Goal: Information Seeking & Learning: Learn about a topic

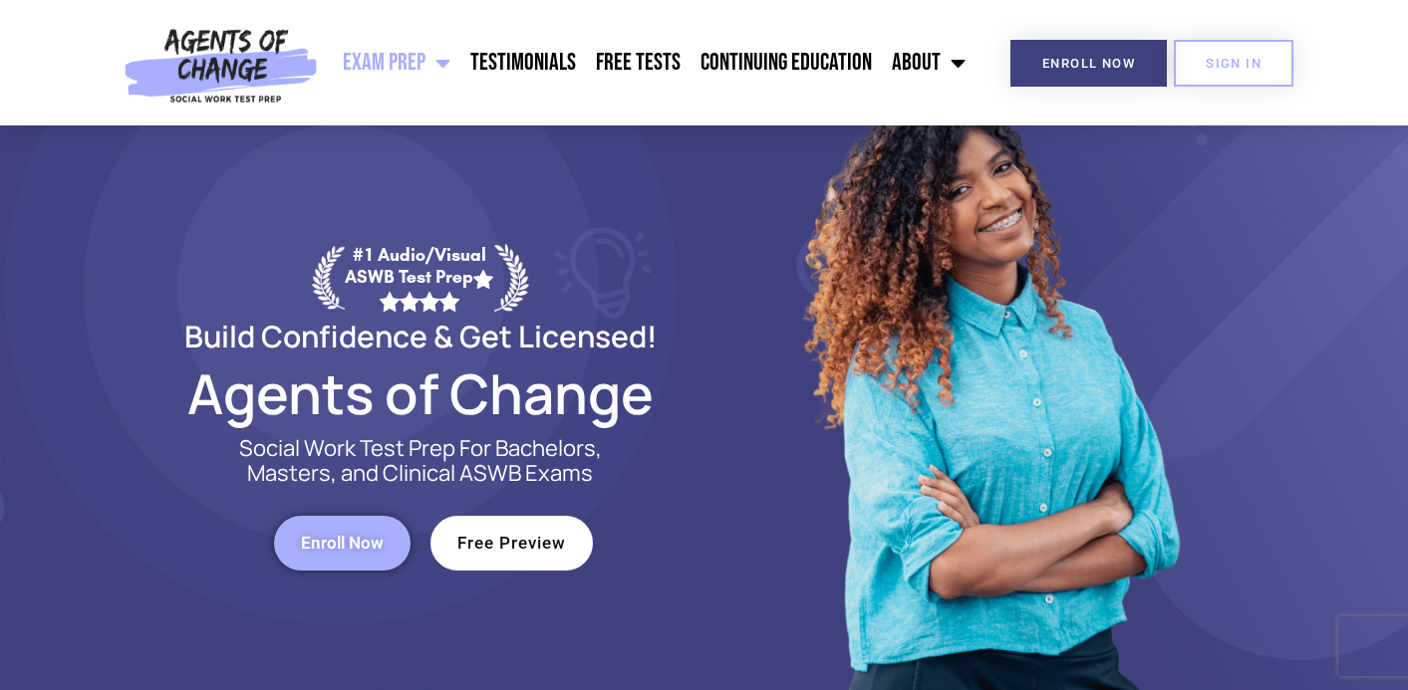
scroll to position [92, 0]
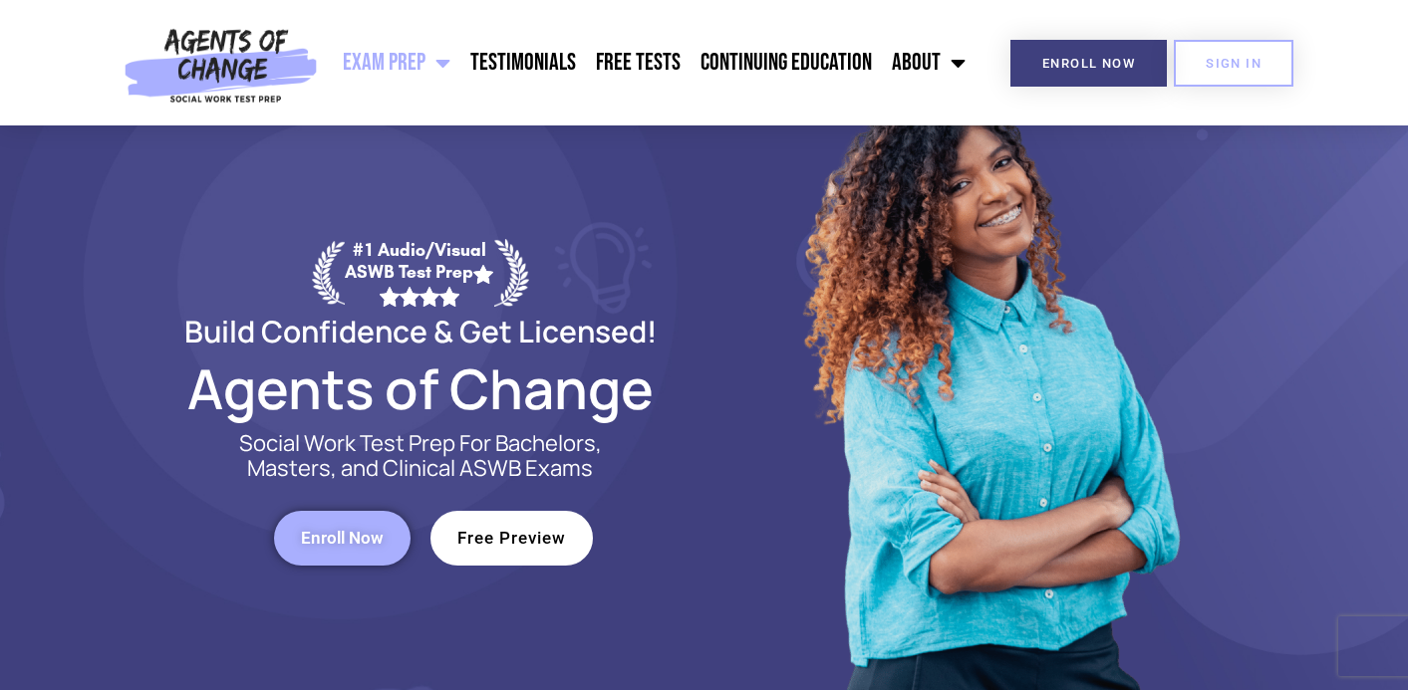
click at [536, 543] on span "Free Preview" at bounding box center [511, 538] width 109 height 17
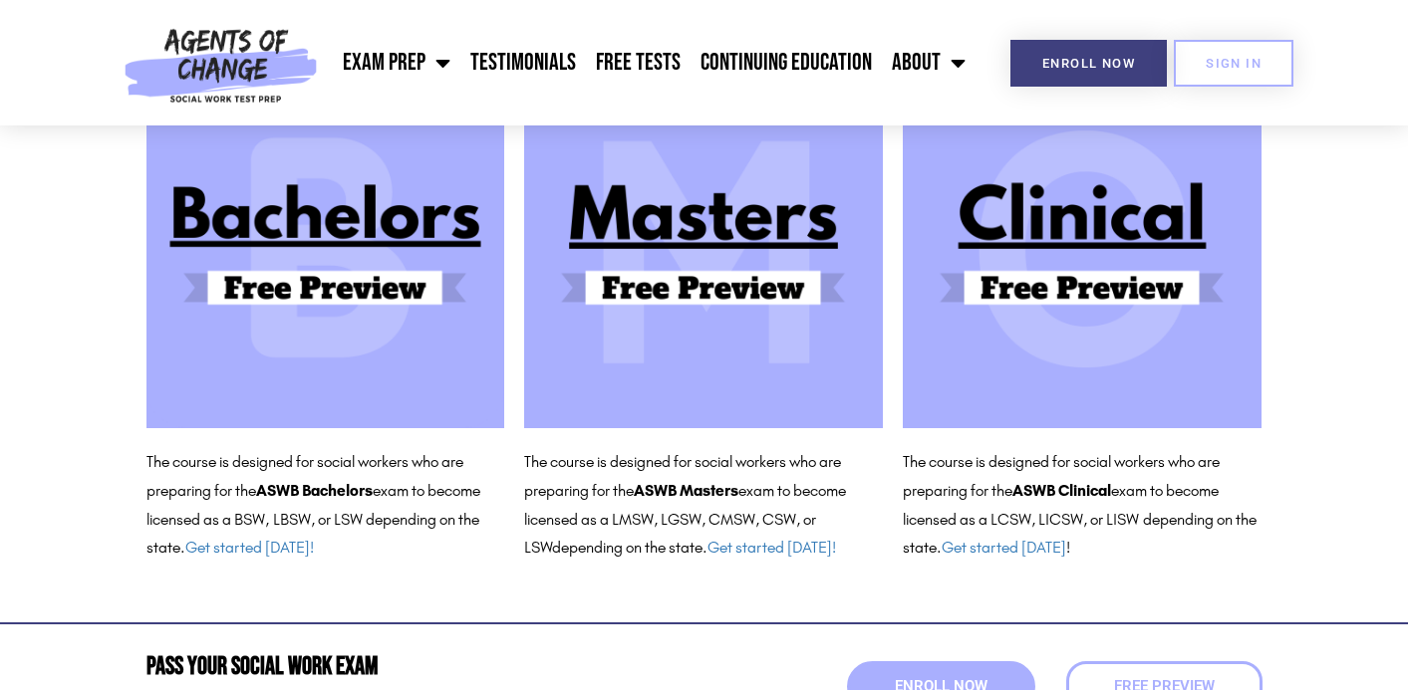
scroll to position [259, 0]
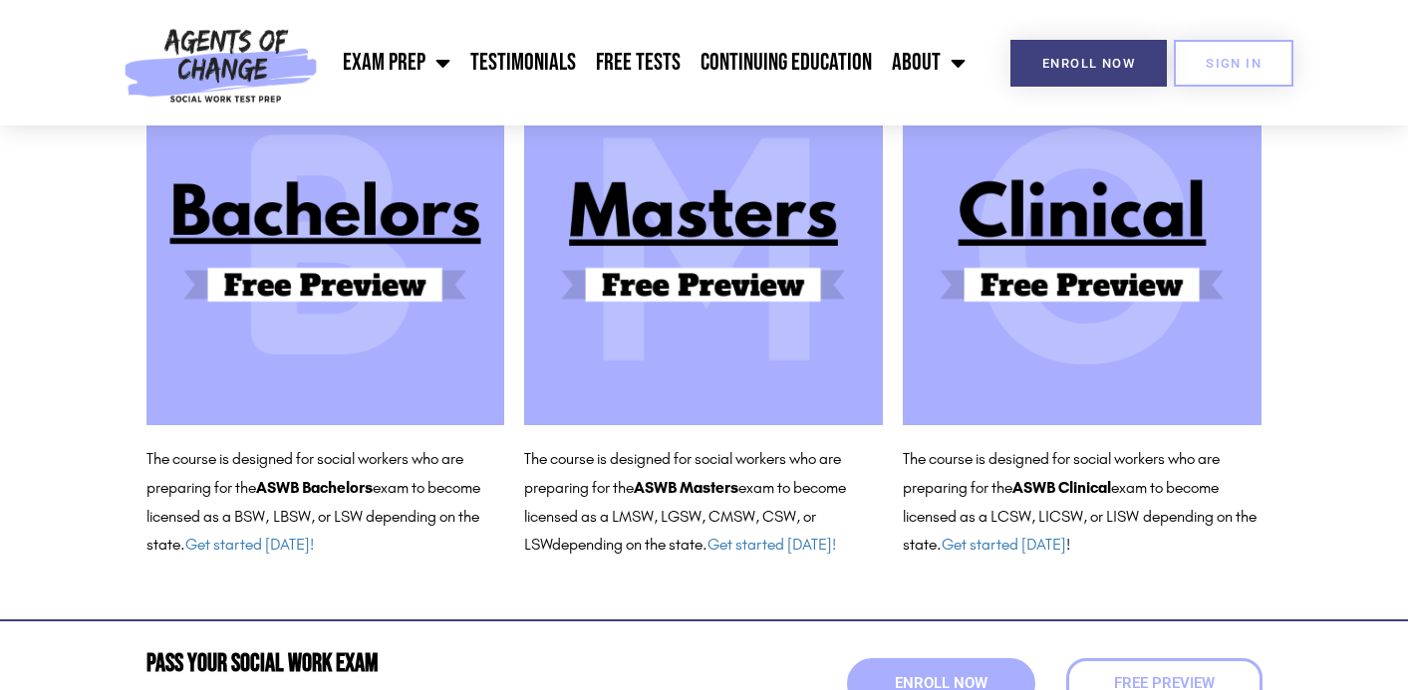
click at [1052, 278] on img at bounding box center [1082, 246] width 359 height 359
click at [756, 72] on link "Continuing Education" at bounding box center [785, 63] width 191 height 50
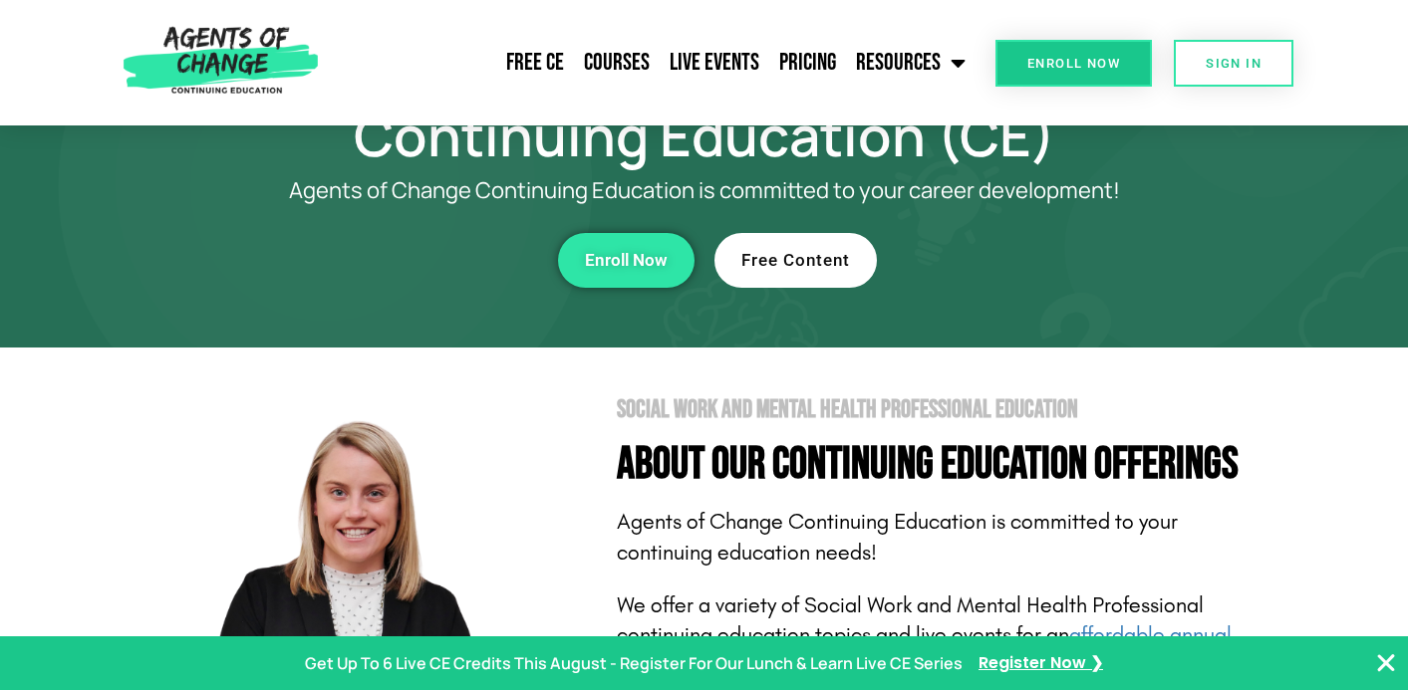
scroll to position [122, 0]
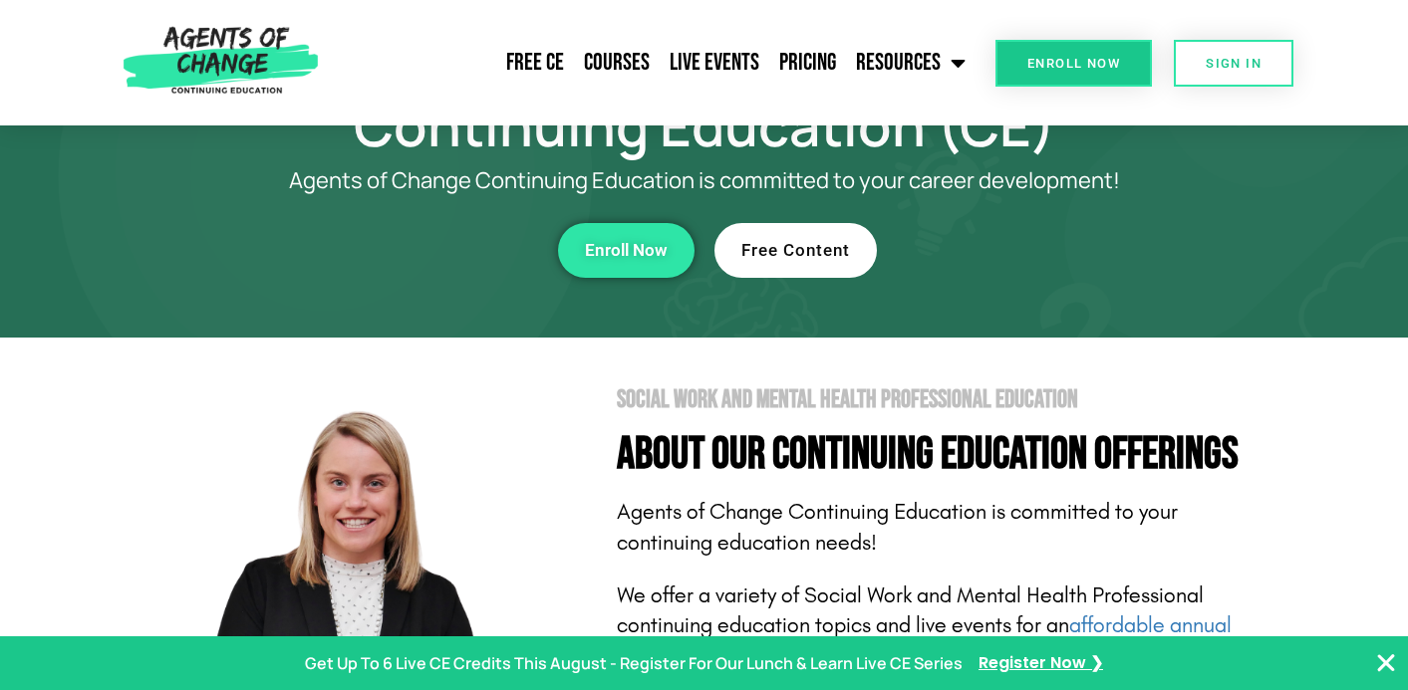
click at [803, 232] on link "Free Content" at bounding box center [795, 250] width 162 height 55
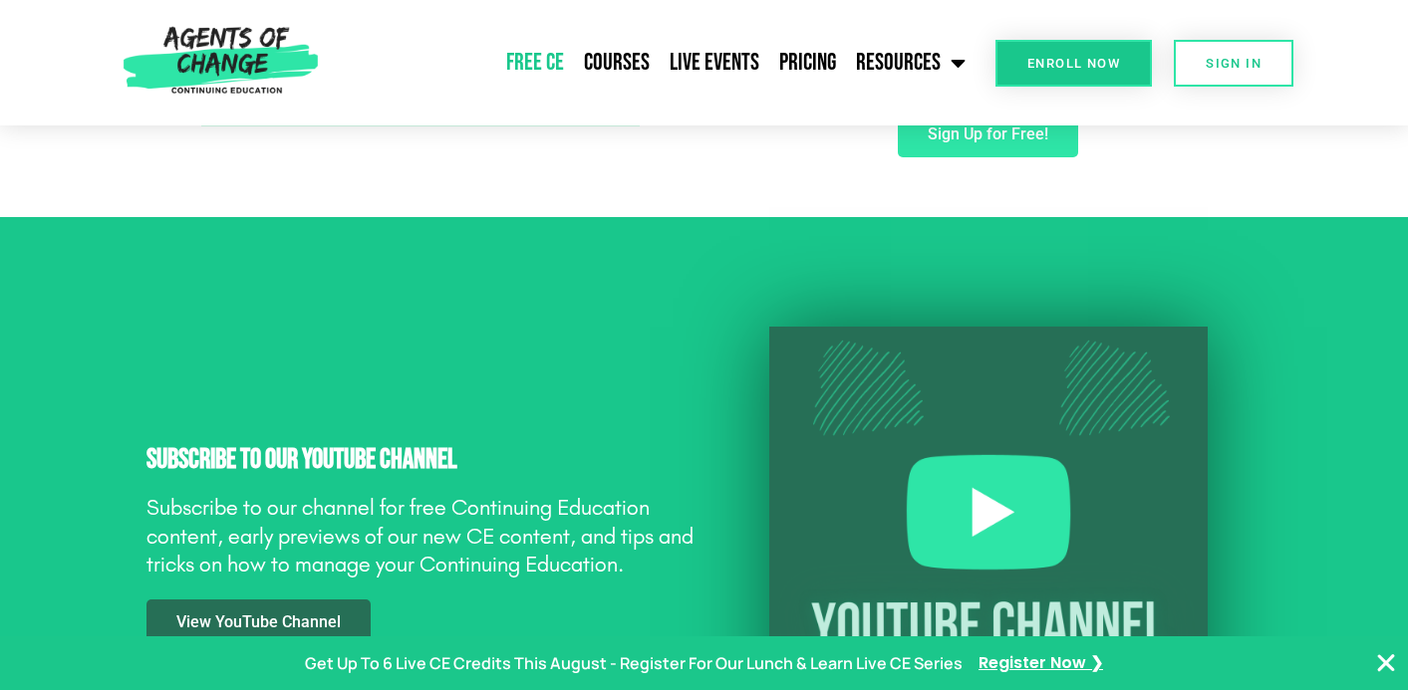
scroll to position [1527, 0]
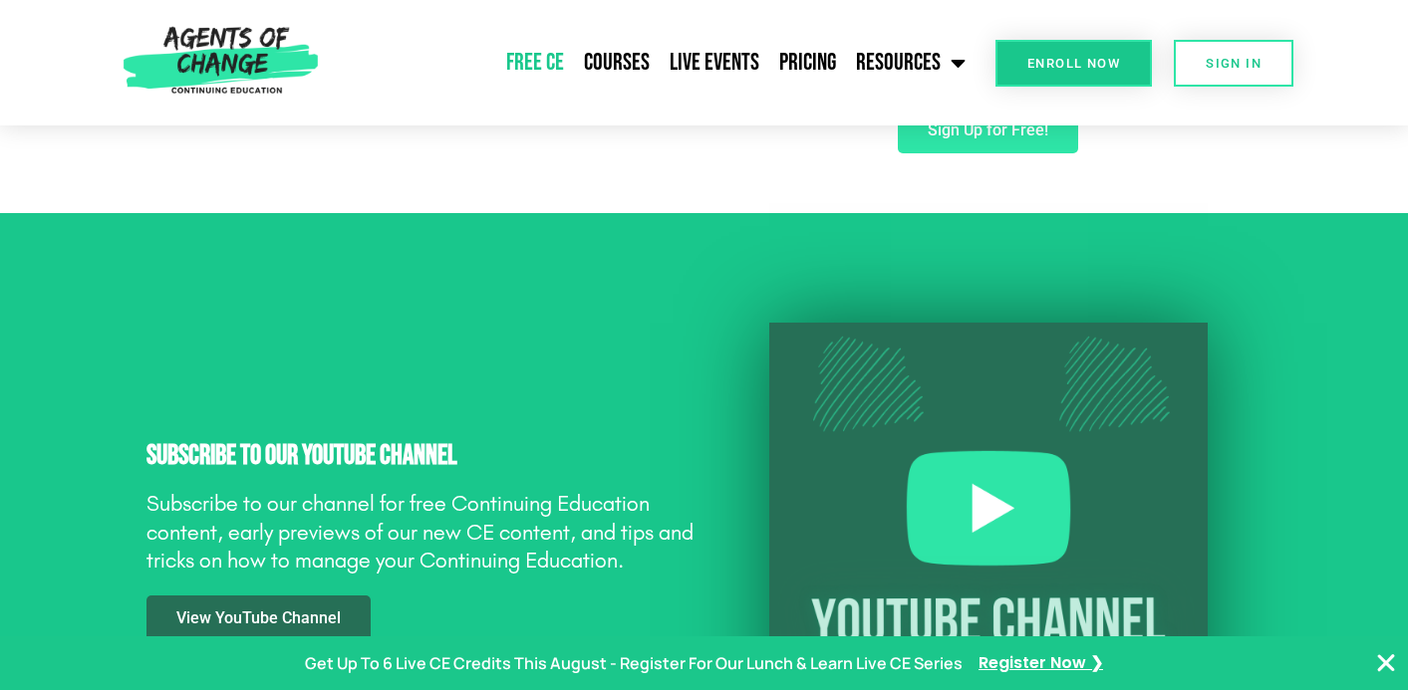
click at [1381, 667] on icon "Close Banner" at bounding box center [1386, 664] width 24 height 24
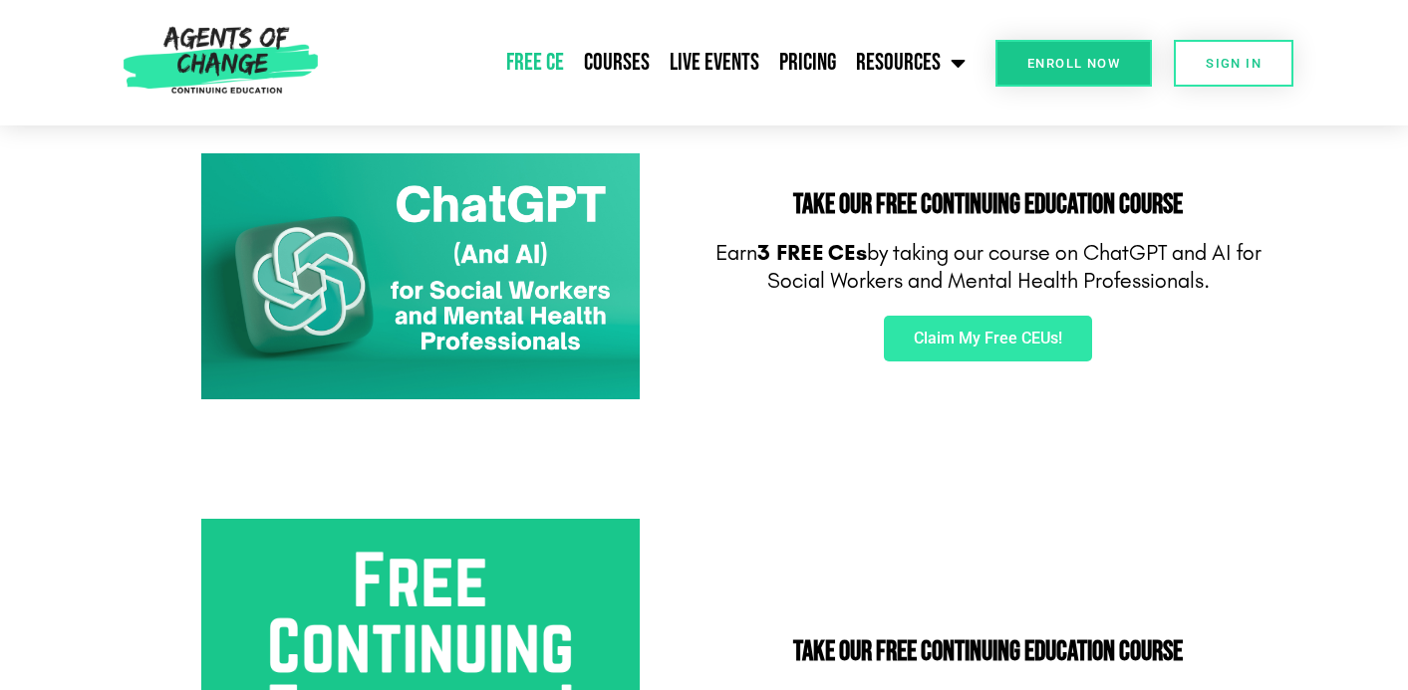
scroll to position [334, 0]
